Goal: Information Seeking & Learning: Learn about a topic

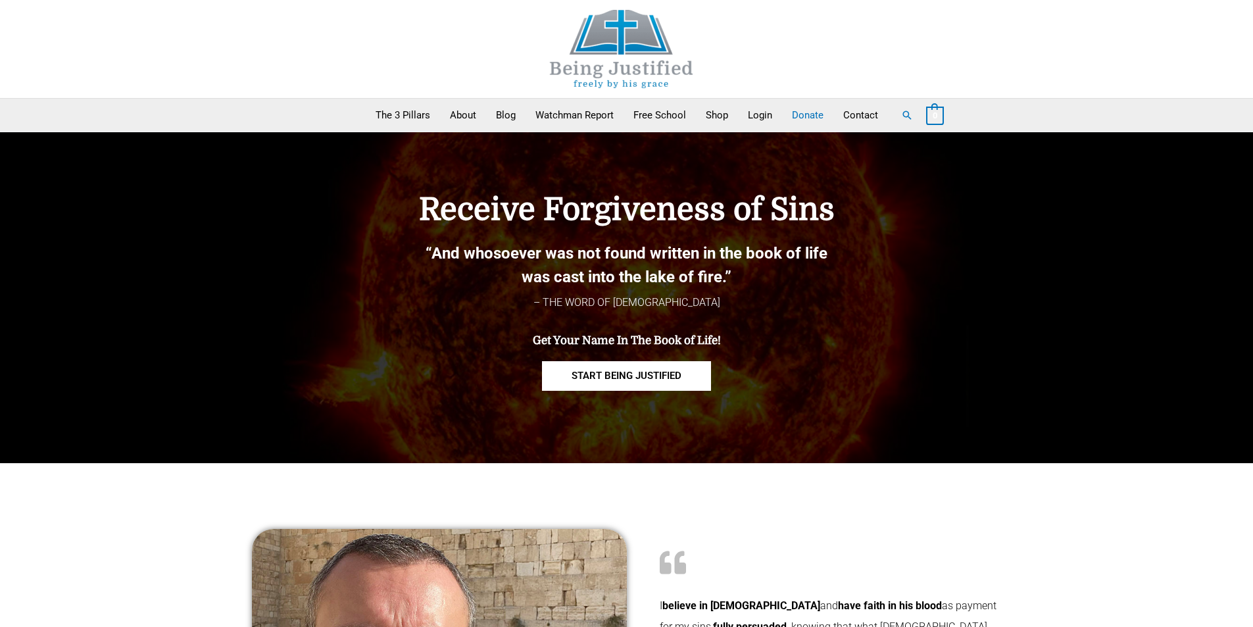
click at [800, 116] on link "Donate" at bounding box center [807, 115] width 51 height 33
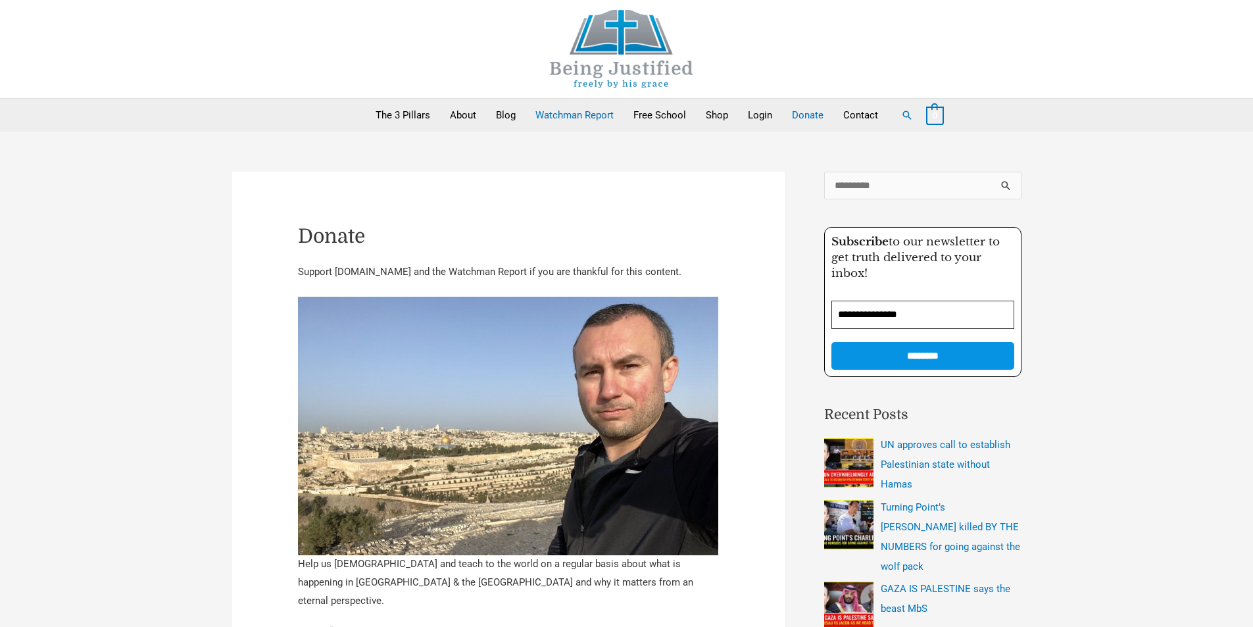
click at [593, 118] on link "Watchman Report" at bounding box center [575, 115] width 98 height 33
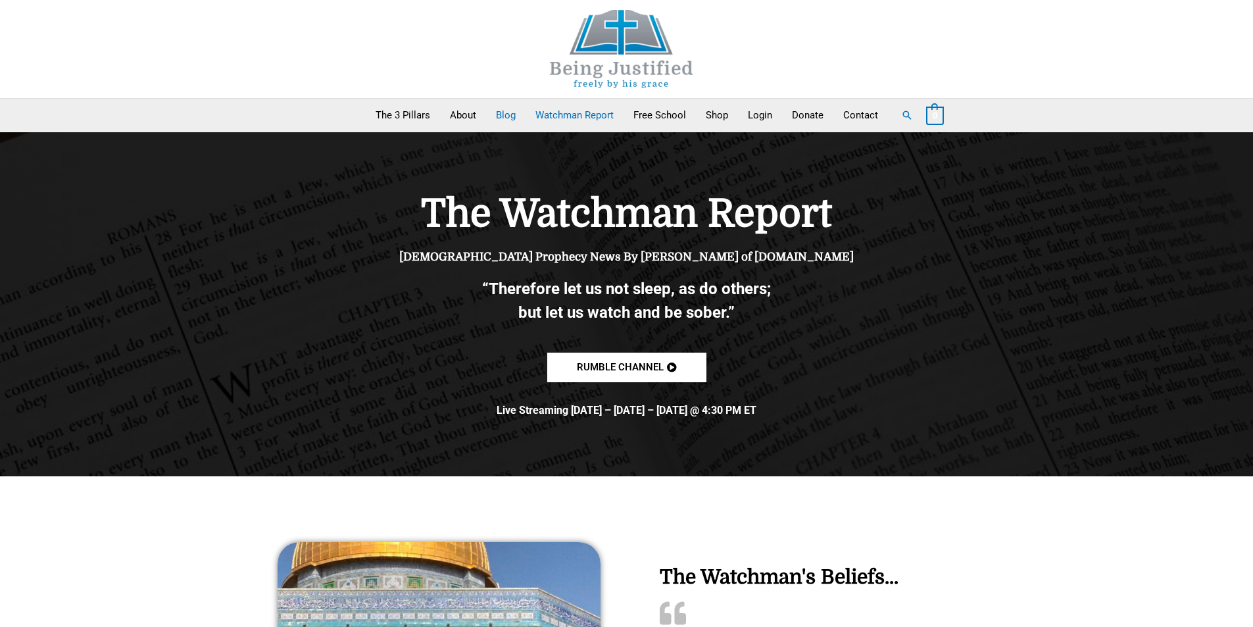
click at [506, 116] on link "Blog" at bounding box center [505, 115] width 39 height 33
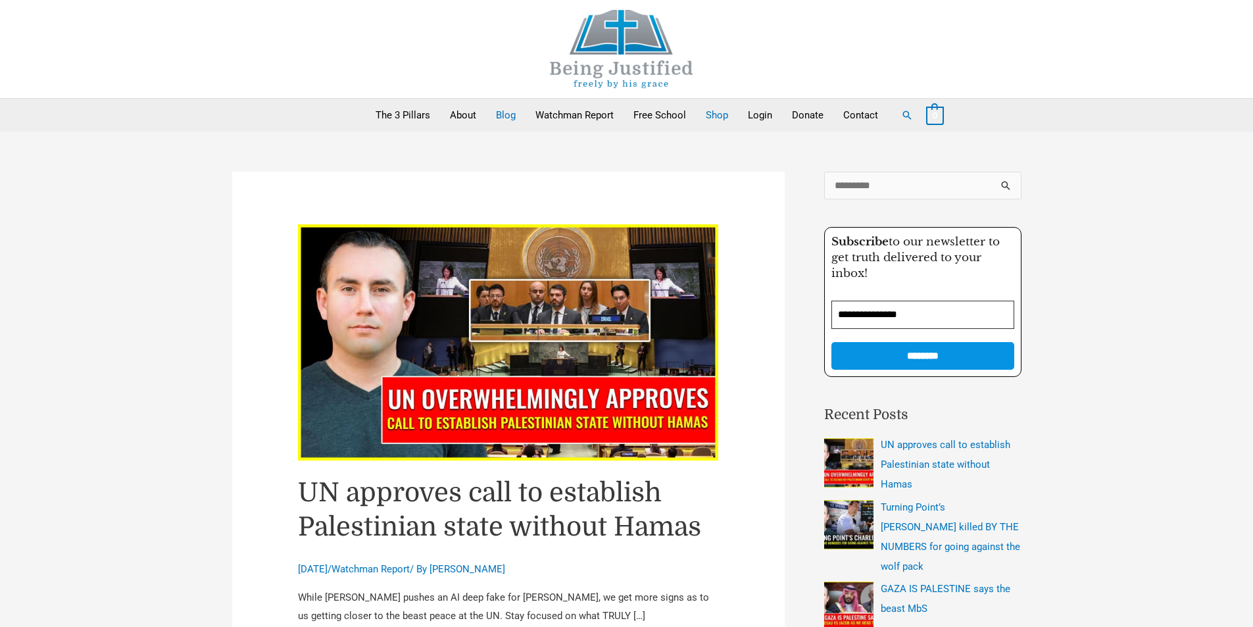
click at [712, 115] on link "Shop" at bounding box center [717, 115] width 42 height 33
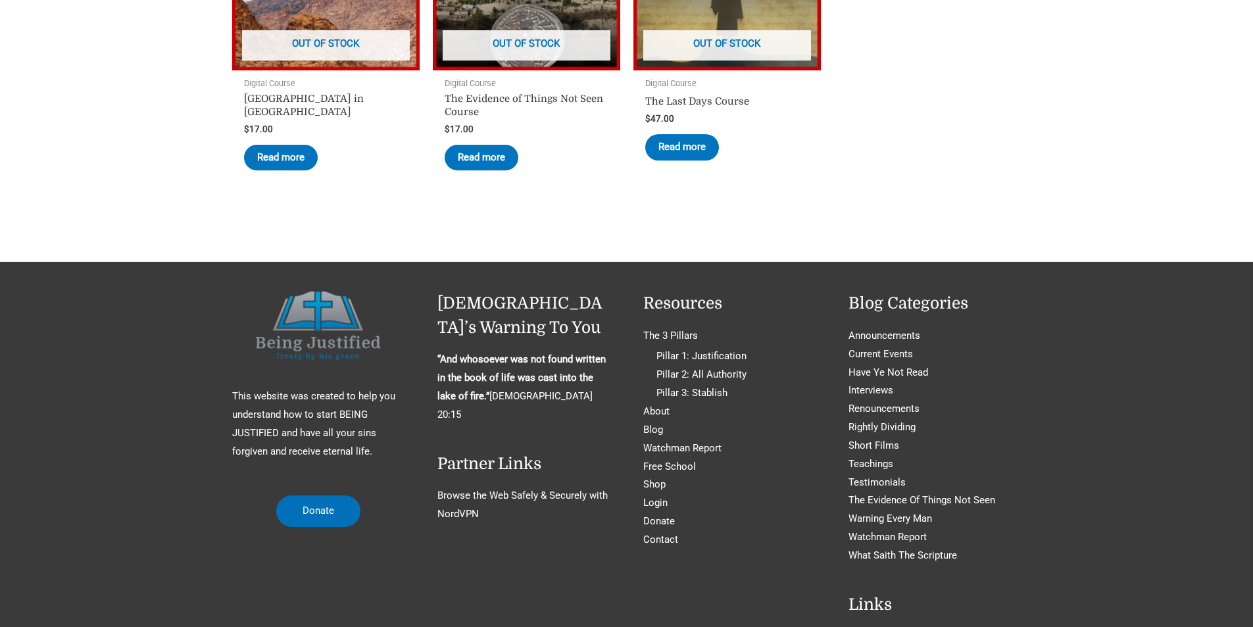
scroll to position [329, 0]
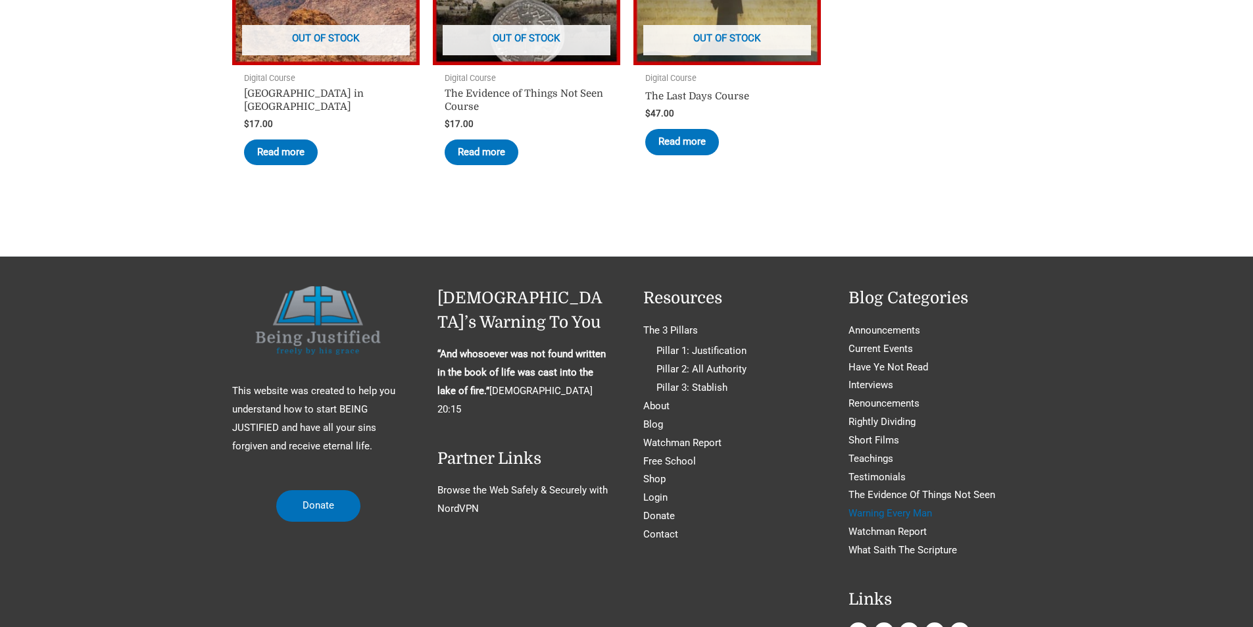
click at [917, 516] on link "Warning Every Man" at bounding box center [890, 513] width 84 height 12
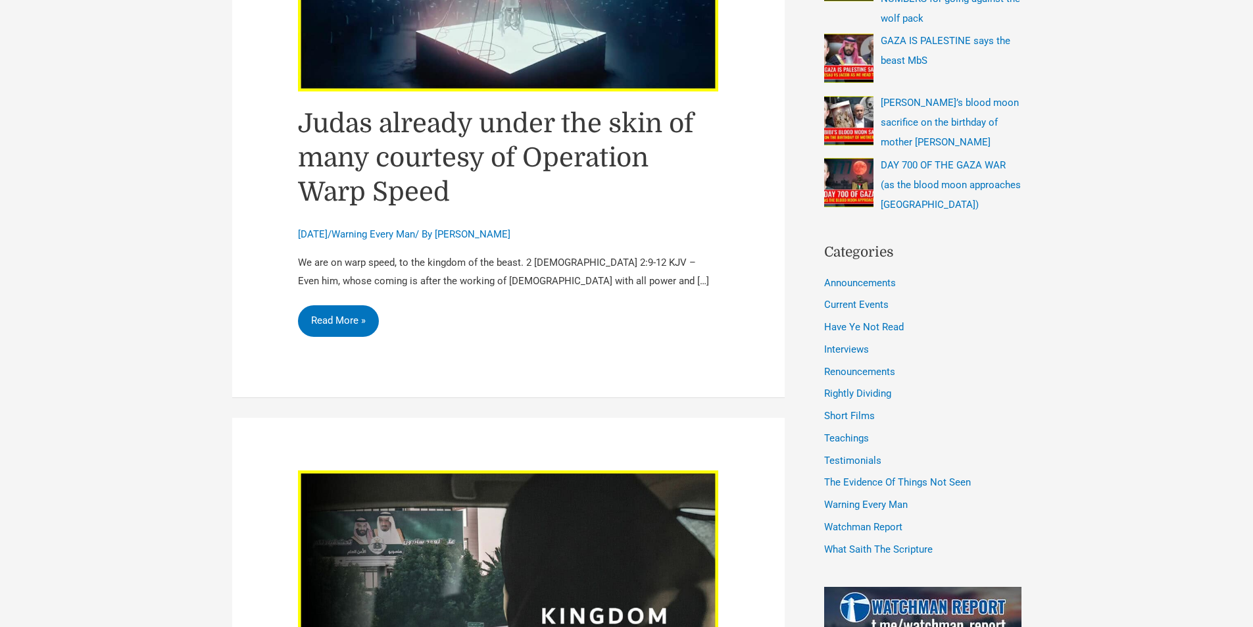
scroll to position [526, 0]
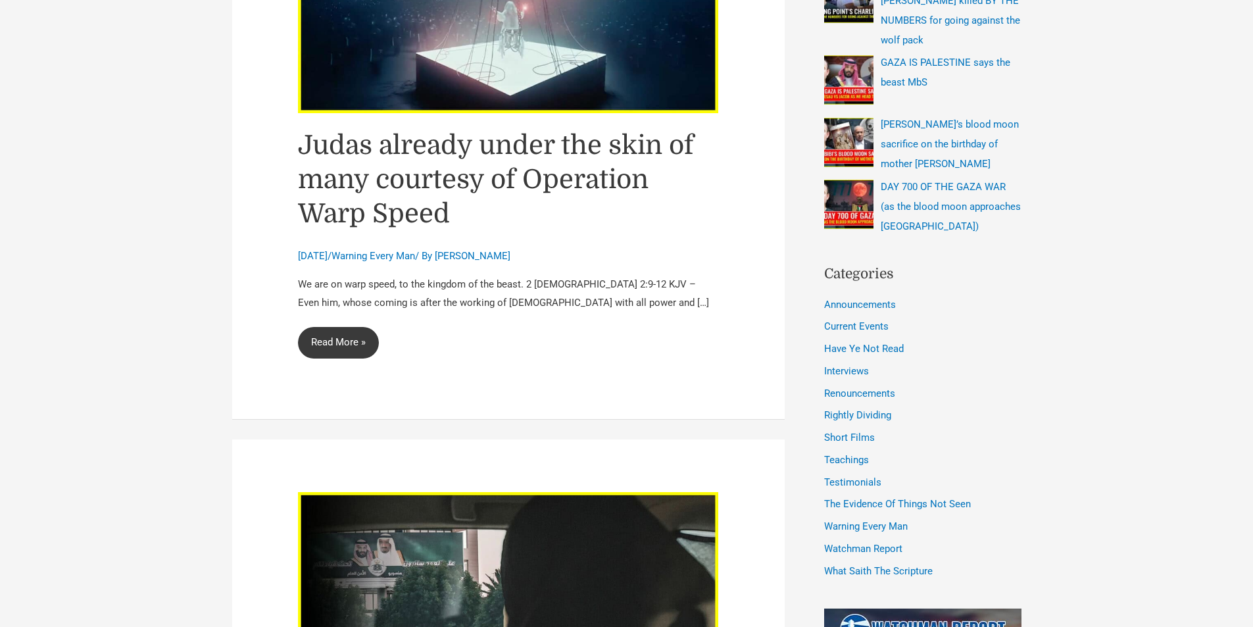
click at [345, 327] on link "Judas already under the skin of many courtesy of Operation Warp Speed Read More…" at bounding box center [338, 343] width 81 height 32
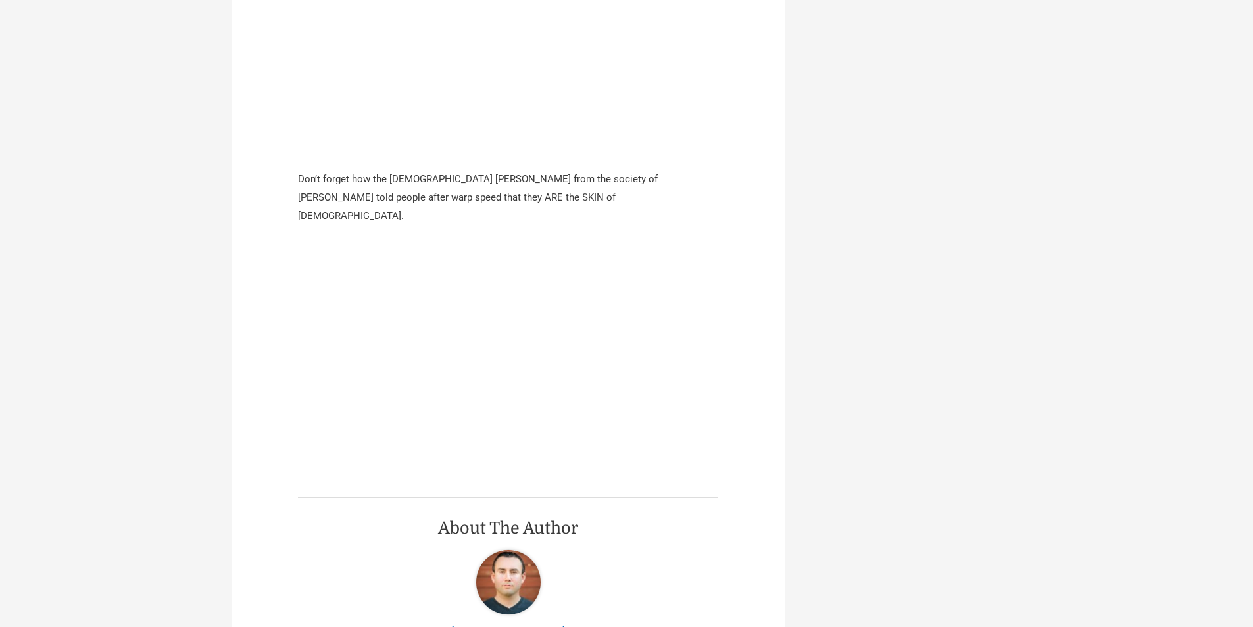
scroll to position [2960, 0]
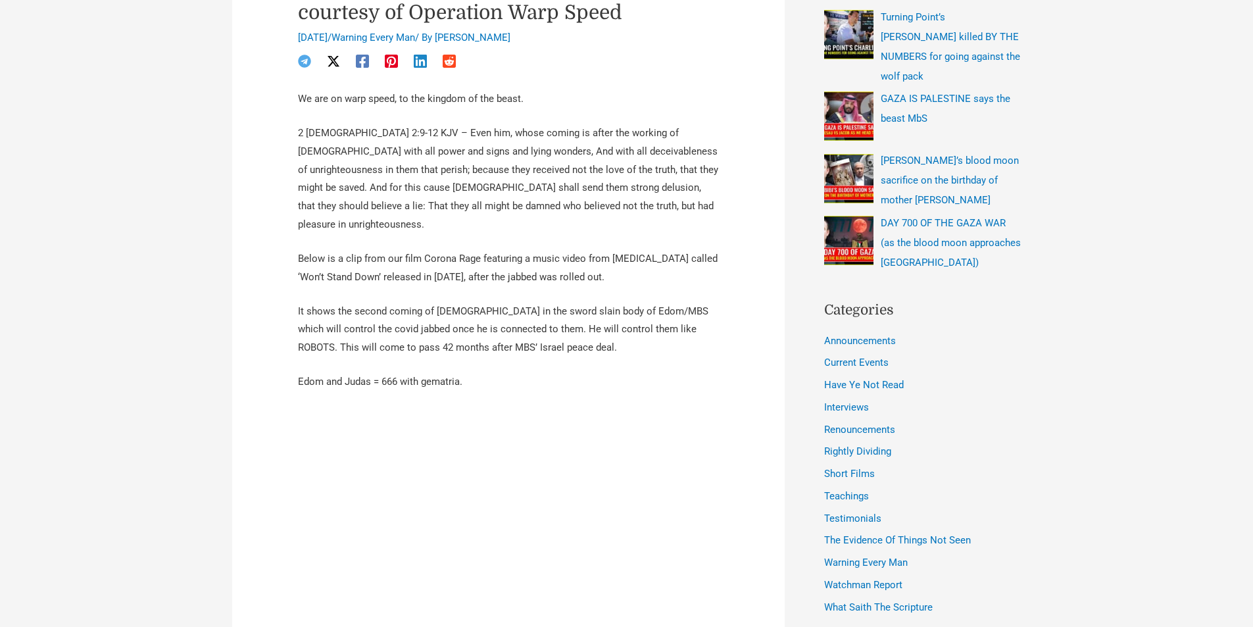
scroll to position [484, 0]
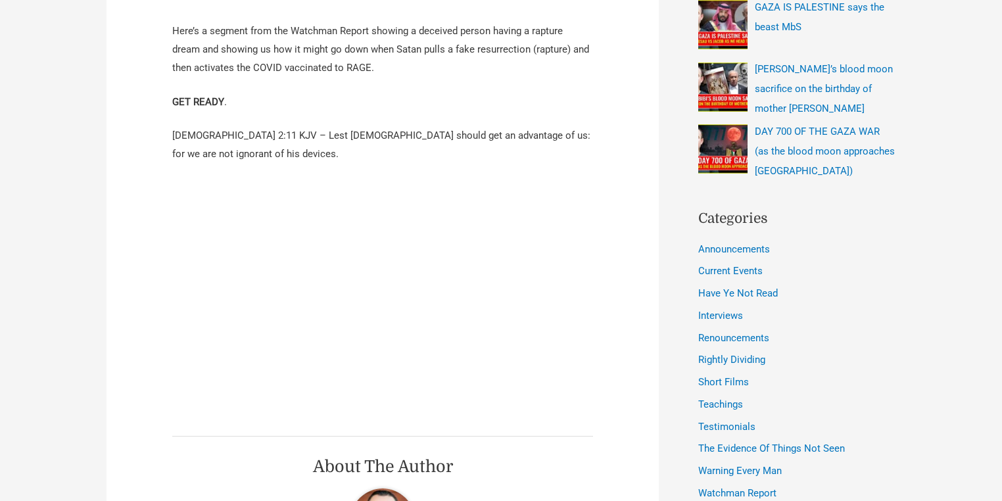
scroll to position [579, 0]
